Goal: Find specific page/section: Find specific page/section

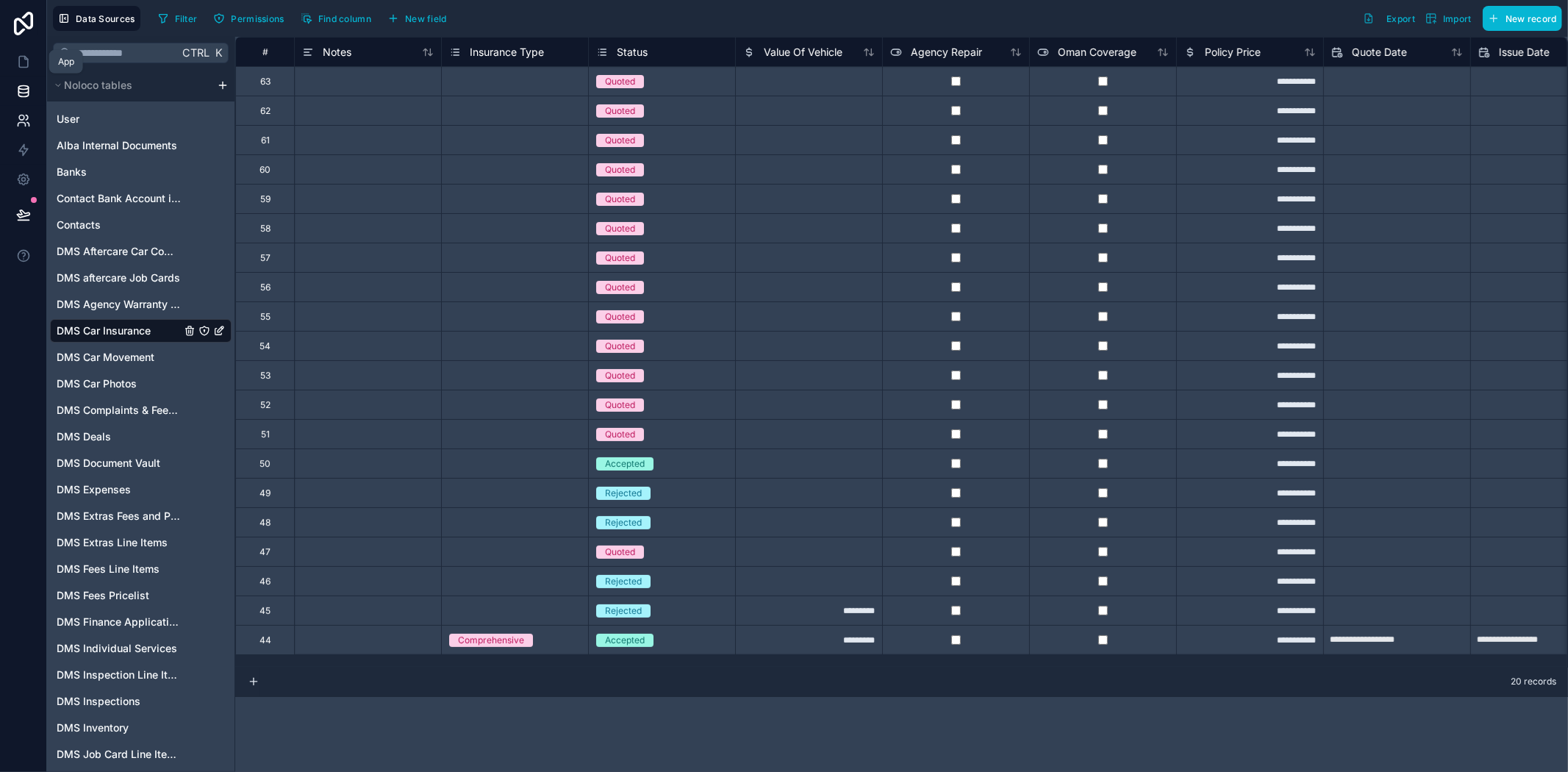
drag, startPoint x: 11, startPoint y: 57, endPoint x: 35, endPoint y: 119, distance: 66.5
click at [11, 57] on link at bounding box center [23, 62] width 47 height 30
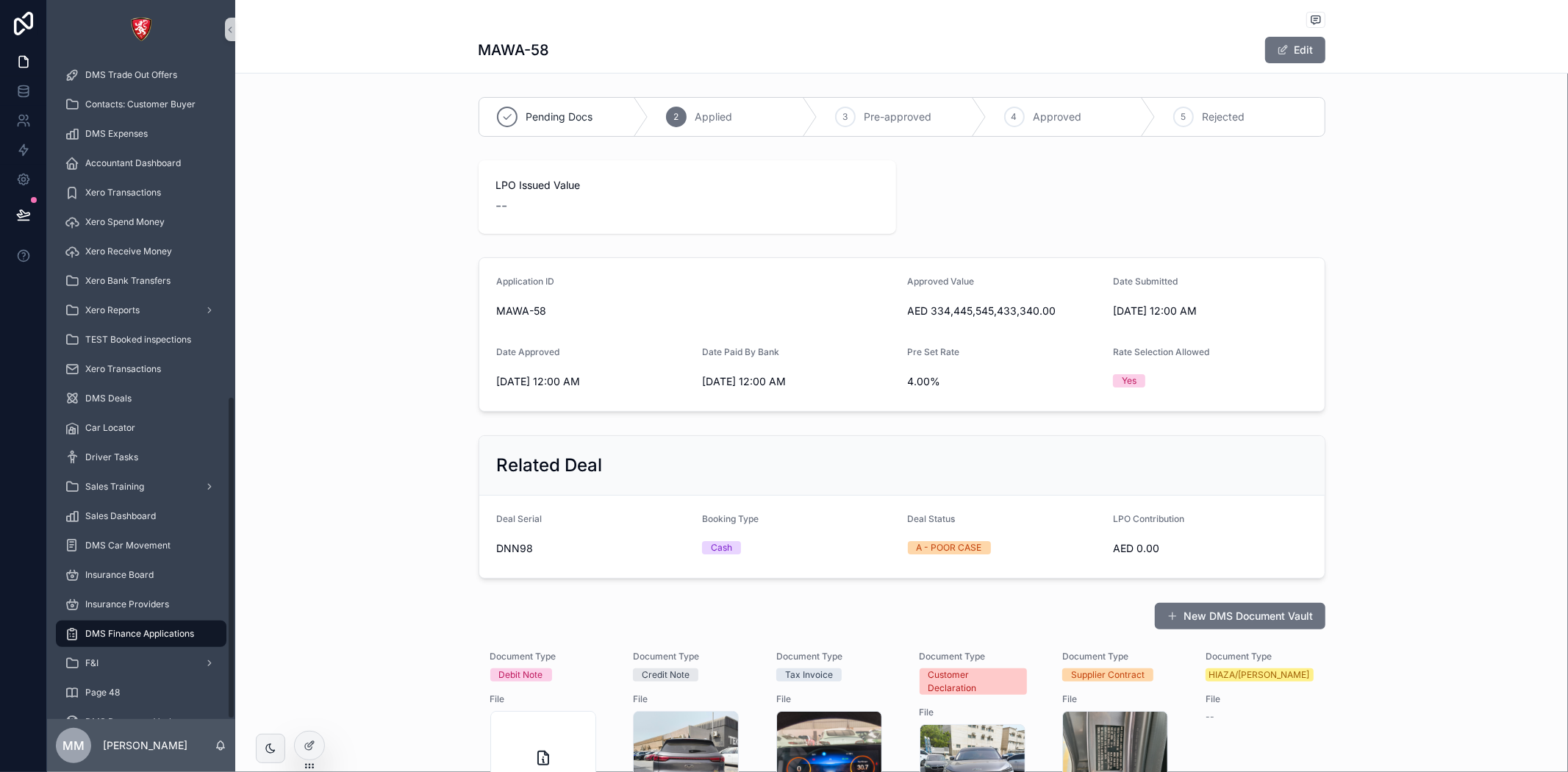
scroll to position [689, 0]
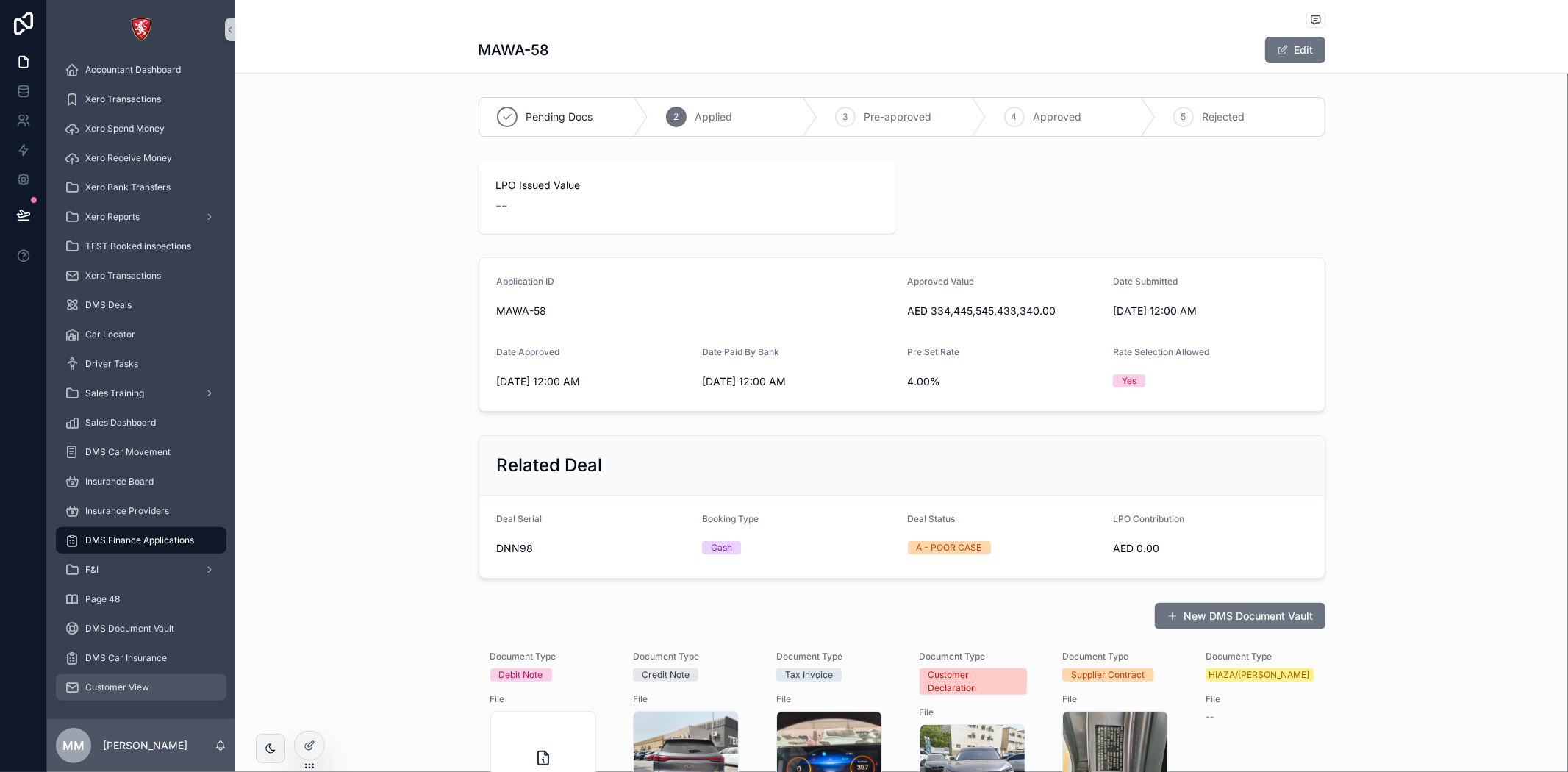
click at [109, 687] on span "Customer View" at bounding box center [117, 687] width 64 height 11
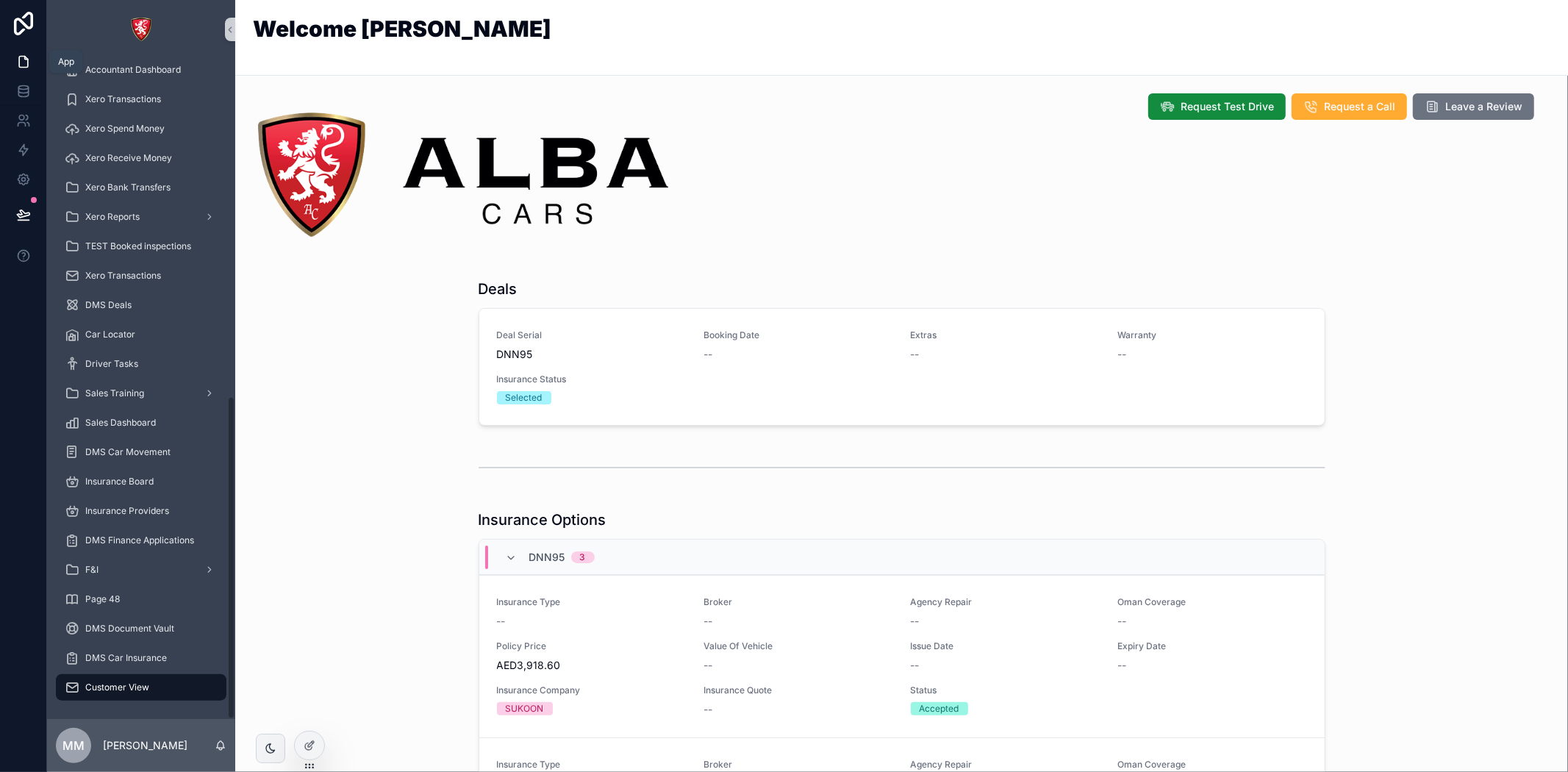
click at [15, 68] on link at bounding box center [23, 62] width 47 height 30
click at [22, 94] on icon at bounding box center [23, 91] width 15 height 15
